Goal: Transaction & Acquisition: Purchase product/service

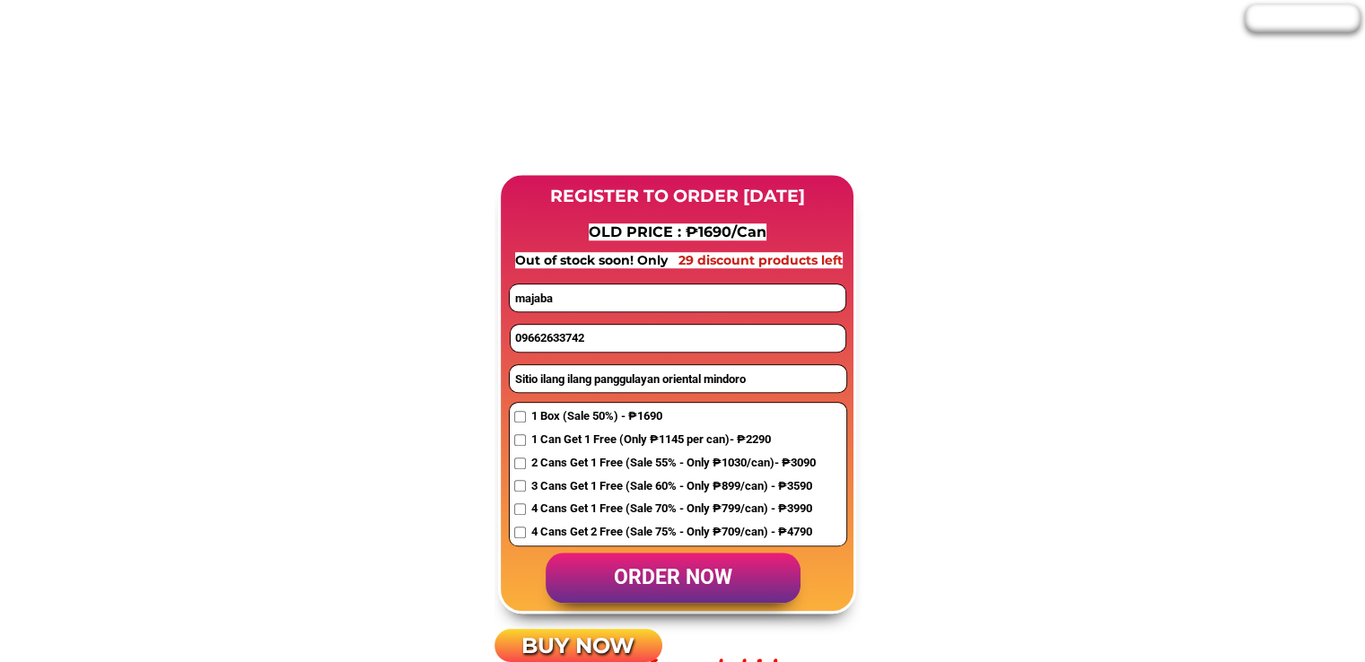
scroll to position [1346, 0]
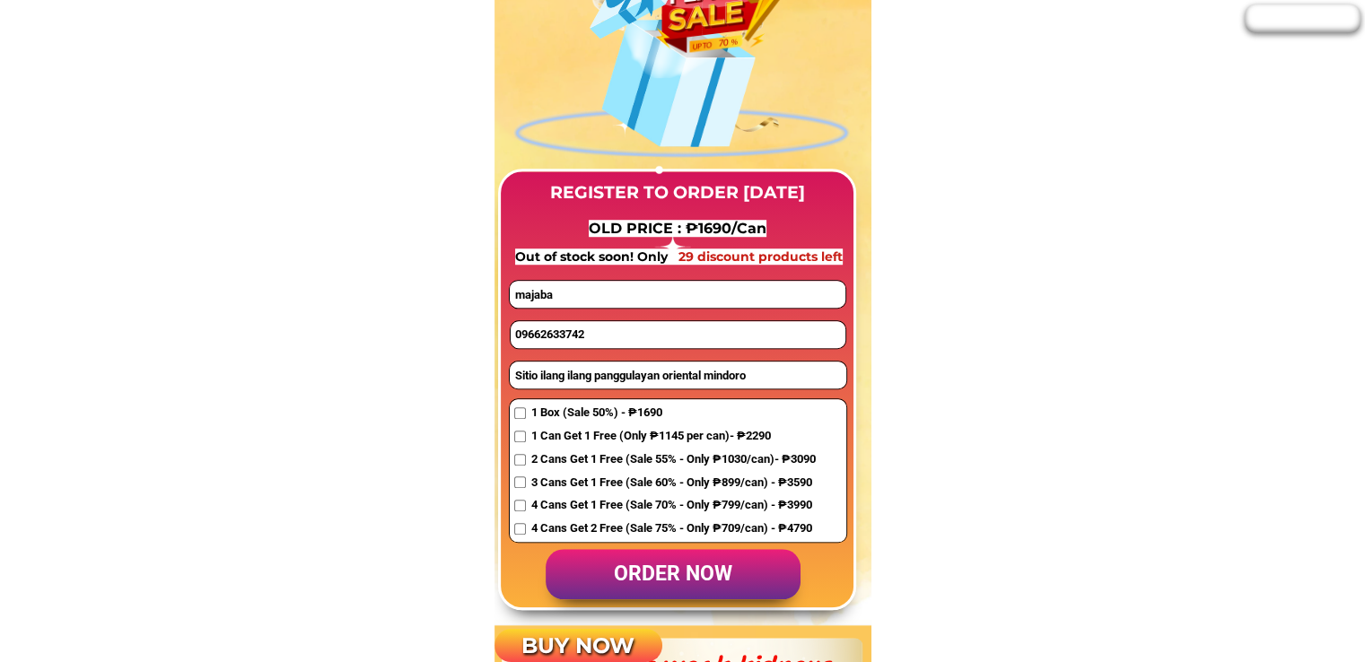
drag, startPoint x: 606, startPoint y: 299, endPoint x: 411, endPoint y: 294, distance: 194.7
paste input "[DEMOGRAPHIC_DATA][PERSON_NAME][DEMOGRAPHIC_DATA]"
type input "[DEMOGRAPHIC_DATA][PERSON_NAME][DEMOGRAPHIC_DATA]"
click at [544, 445] on span "1 Can Get 1 Free (Only ₱1145 per can)- ₱2290" at bounding box center [672, 436] width 284 height 19
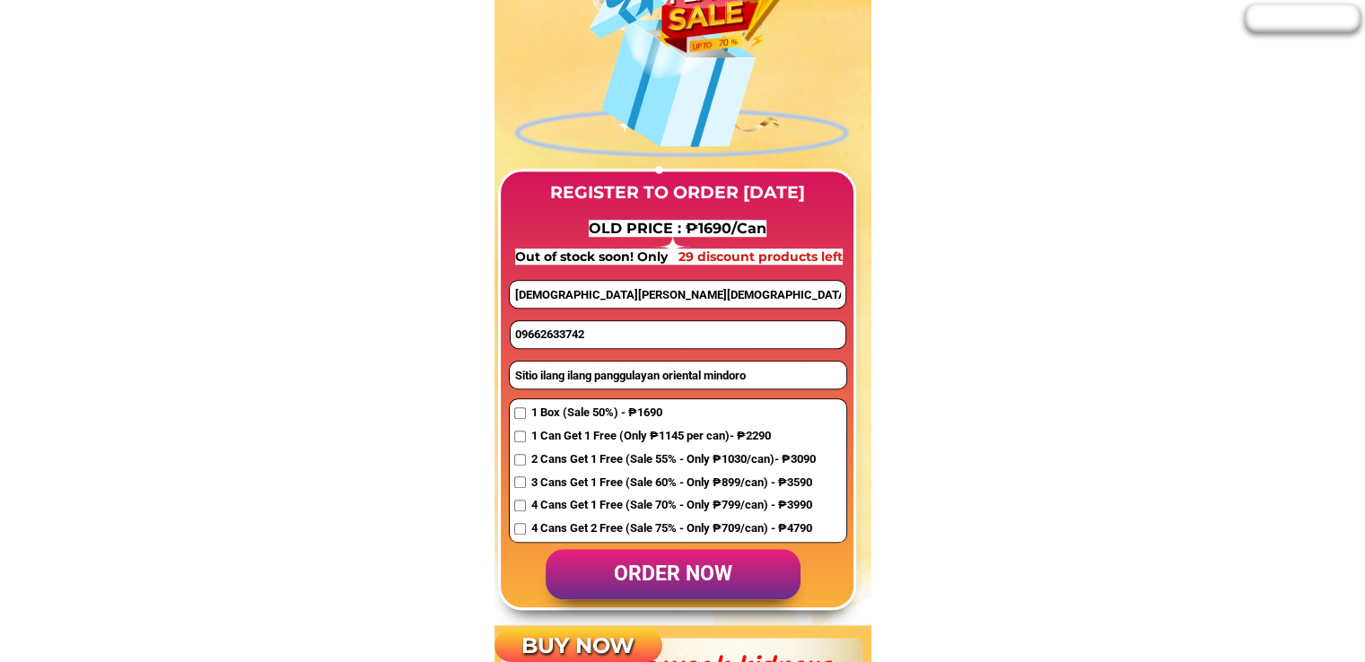
checkbox input "true"
click at [604, 373] on input "Sitio ilang ilang panggulayan oriental mindoro" at bounding box center [678, 375] width 336 height 27
paste input "Park.[STREET_ADDRESS] [DATE][GEOGRAPHIC_DATA][PERSON_NAME] CTY"
type input "Park.[STREET_ADDRESS] [DATE][GEOGRAPHIC_DATA][PERSON_NAME] CTY"
click at [598, 341] on input "09662633742" at bounding box center [678, 334] width 335 height 27
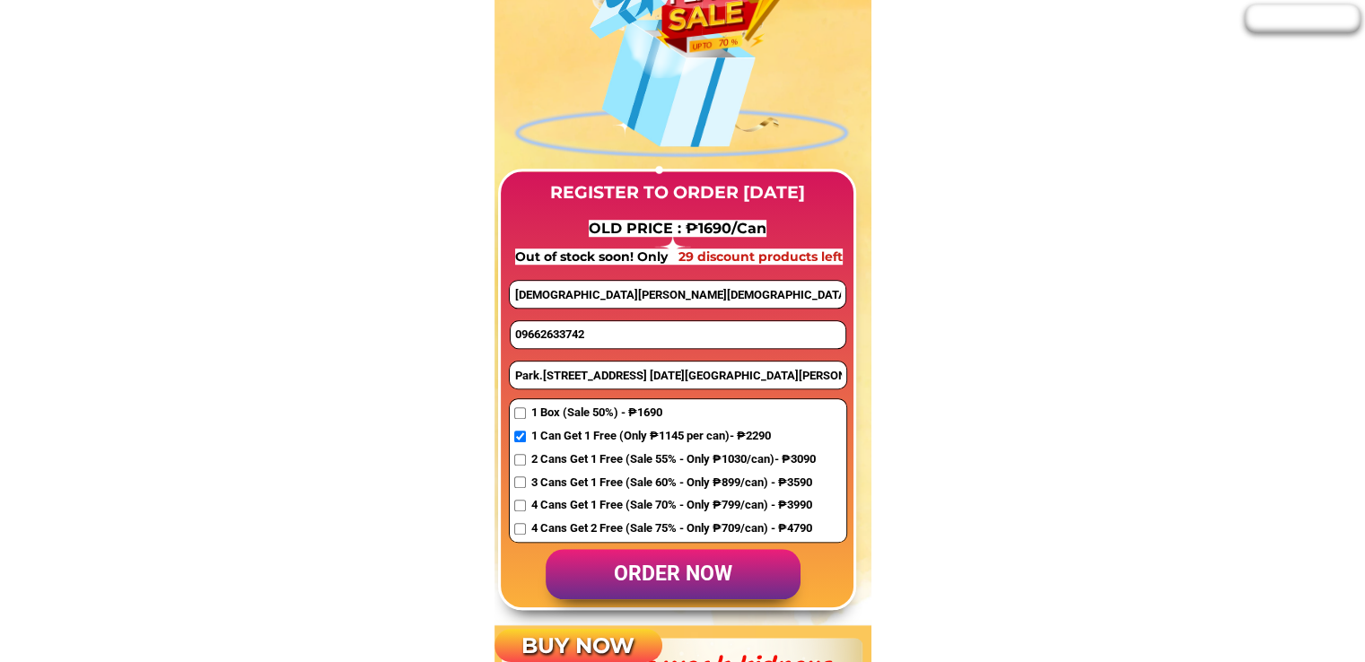
click at [598, 341] on input "09662633742" at bounding box center [678, 334] width 335 height 27
paste input "975993036"
type input "09975993036"
click at [661, 579] on p "order now" at bounding box center [673, 574] width 255 height 51
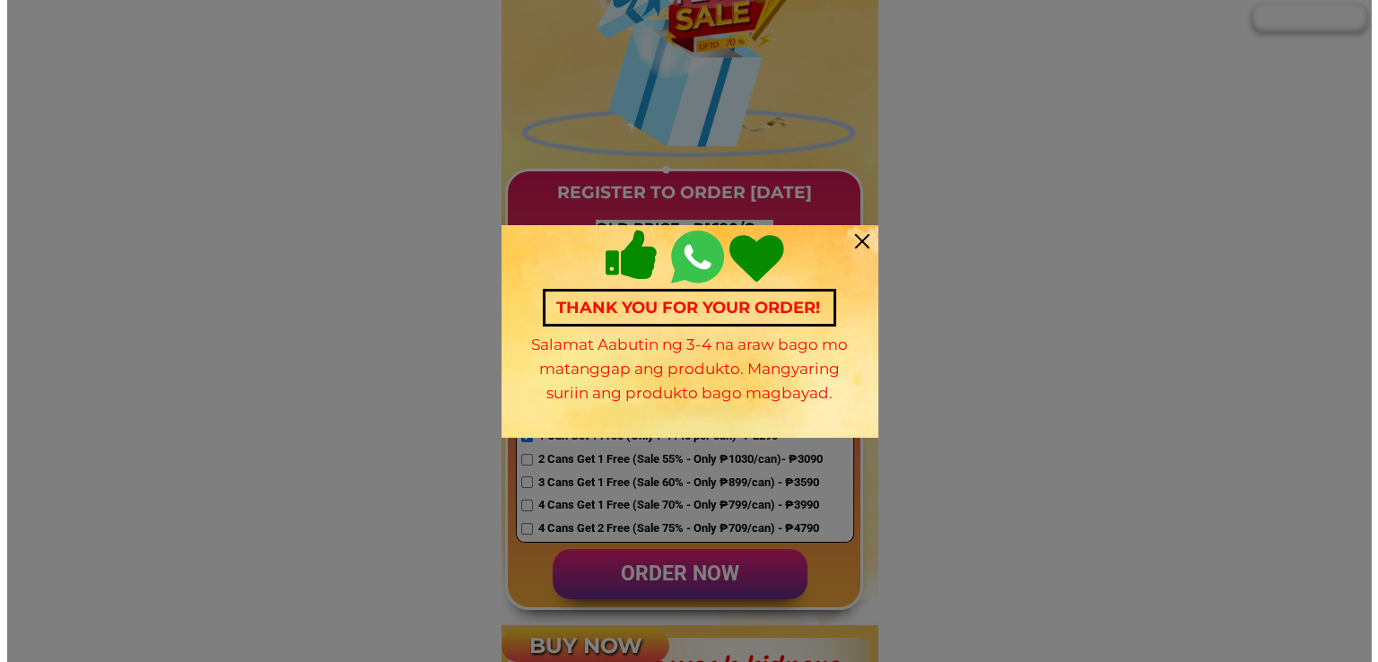
scroll to position [0, 0]
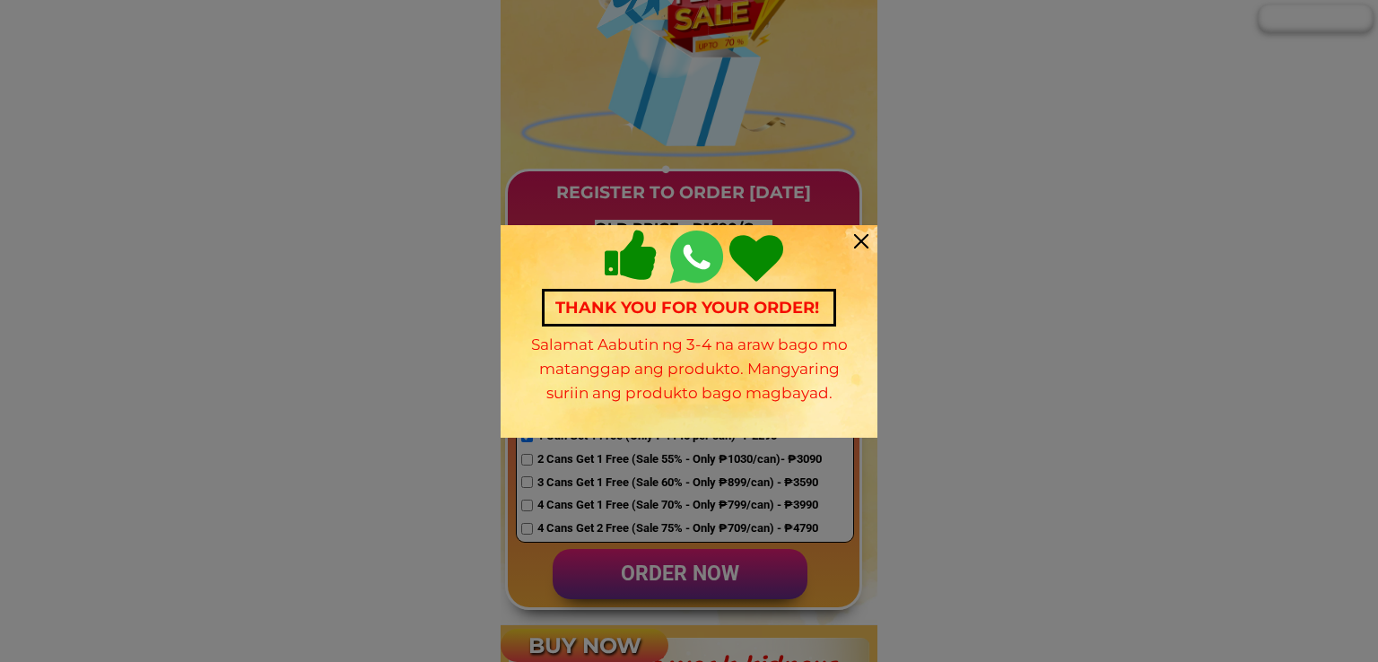
click at [850, 240] on div "Thank you for your order! Salamat Aabutin ng 3-4 na araw bago mo matanggap ang …" at bounding box center [689, 331] width 377 height 213
click at [860, 241] on div at bounding box center [861, 241] width 14 height 14
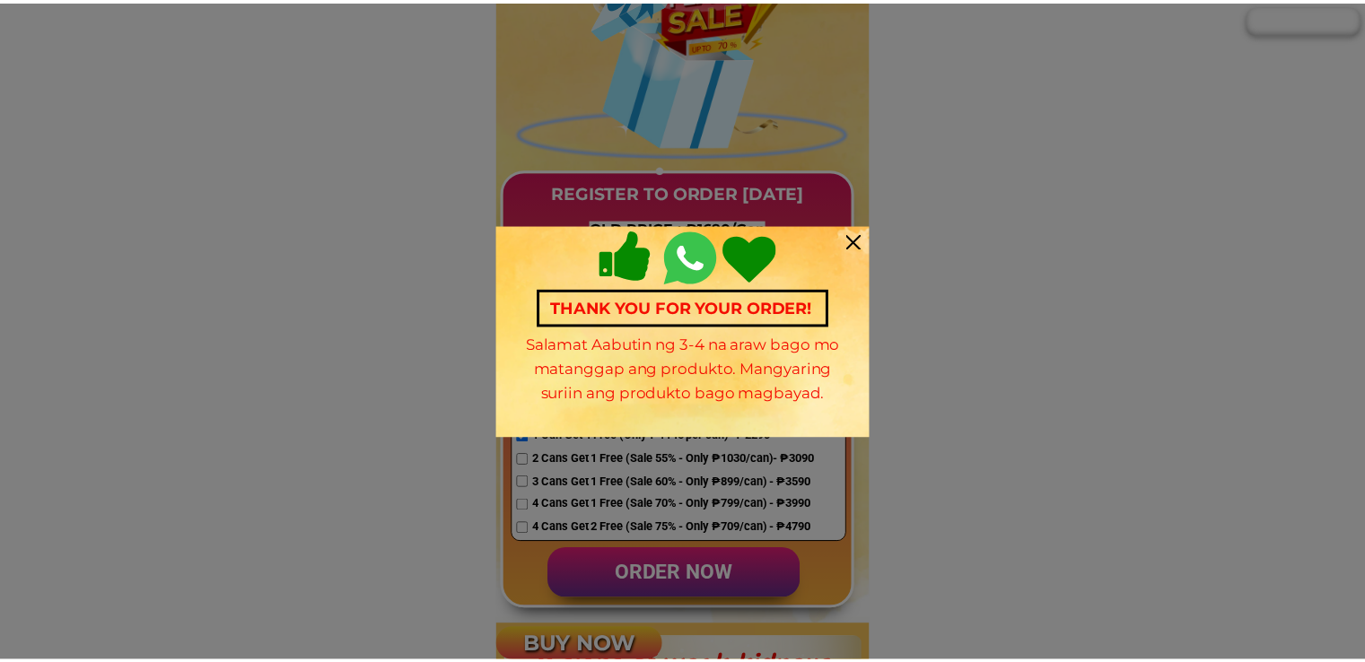
scroll to position [1346, 0]
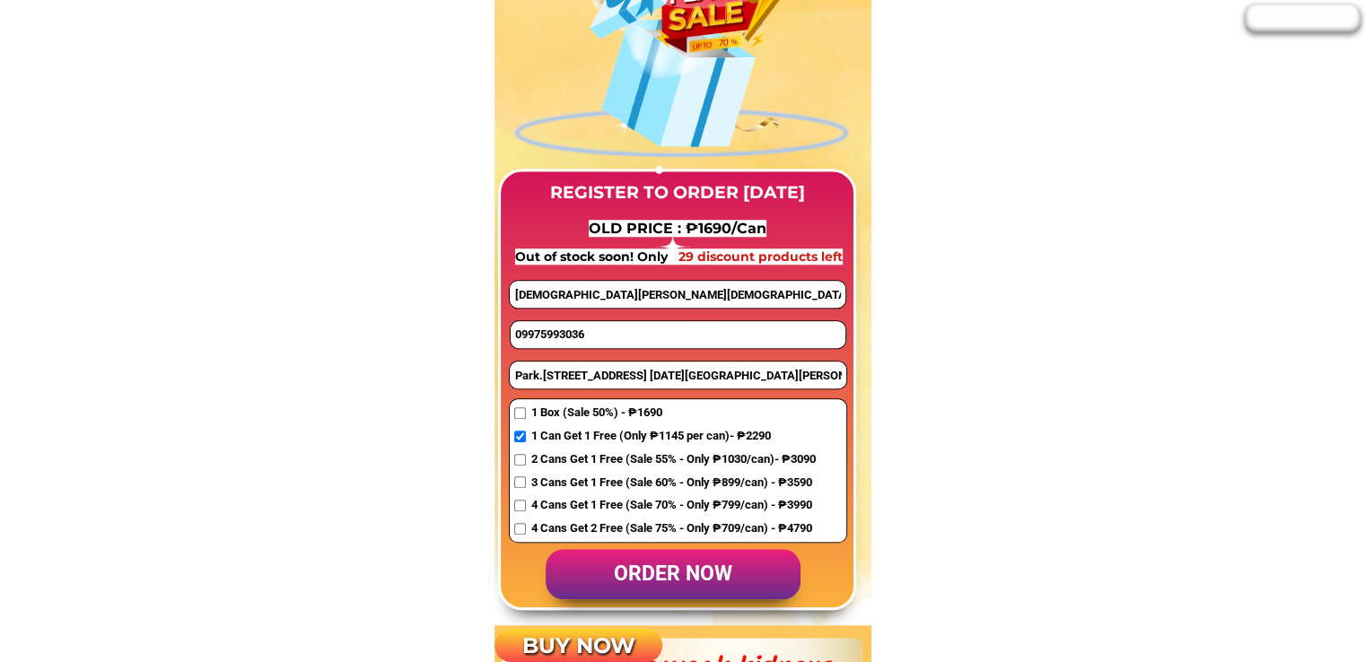
click at [624, 328] on input "09975993036" at bounding box center [678, 334] width 335 height 27
paste input "0946 3438 764"
click at [574, 336] on input "0946 3438 764" at bounding box center [678, 334] width 335 height 27
click at [546, 331] on input "0946 3438764" at bounding box center [678, 334] width 335 height 27
type input "09463438764"
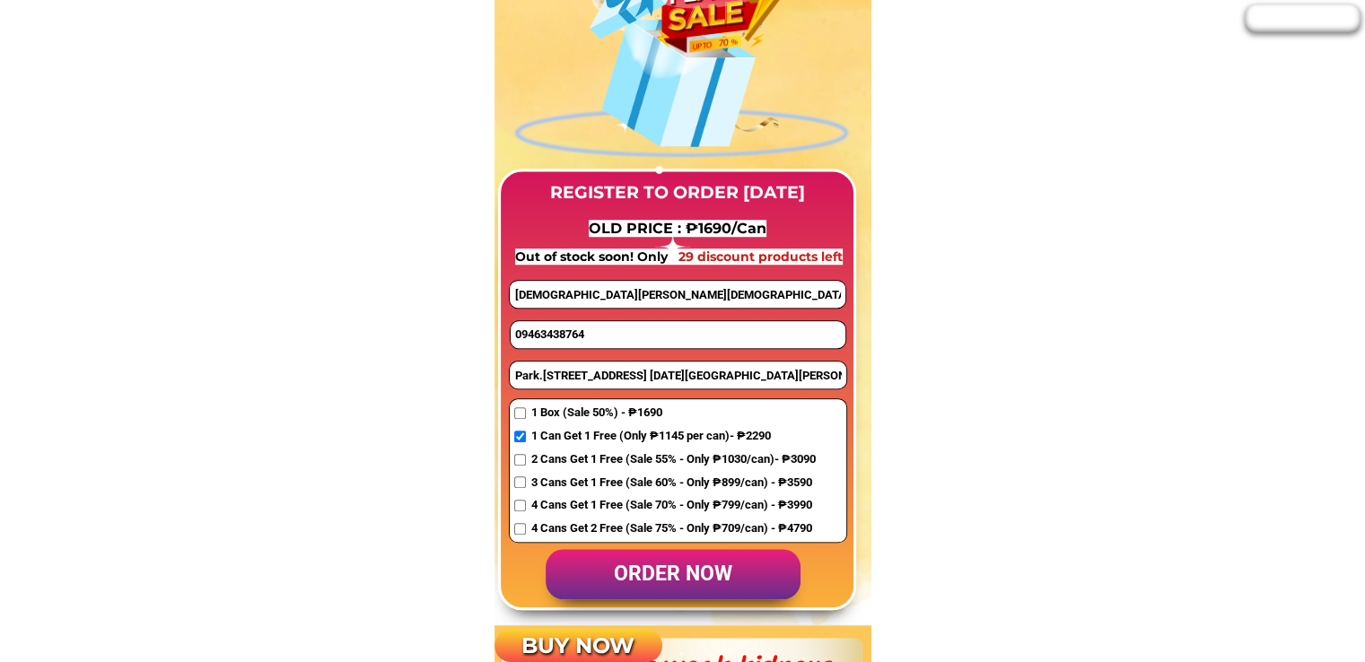
click at [601, 289] on input "[DEMOGRAPHIC_DATA][PERSON_NAME][DEMOGRAPHIC_DATA]" at bounding box center [677, 294] width 335 height 27
paste input "[PERSON_NAME]"
type input "[PERSON_NAME]"
